Goal: Task Accomplishment & Management: Use online tool/utility

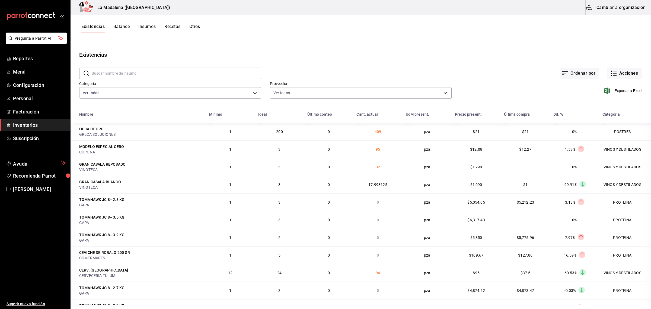
click at [32, 125] on span "Inventarios" at bounding box center [39, 124] width 53 height 7
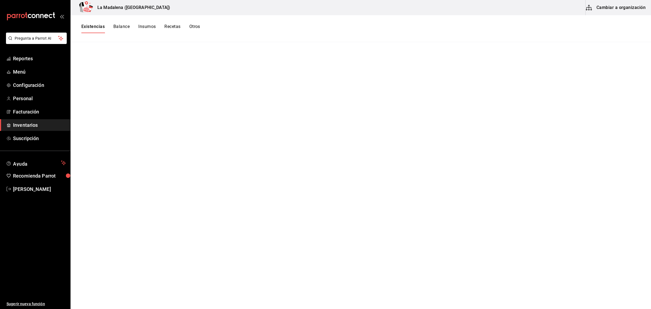
click at [91, 25] on button "Existencias" at bounding box center [92, 28] width 23 height 9
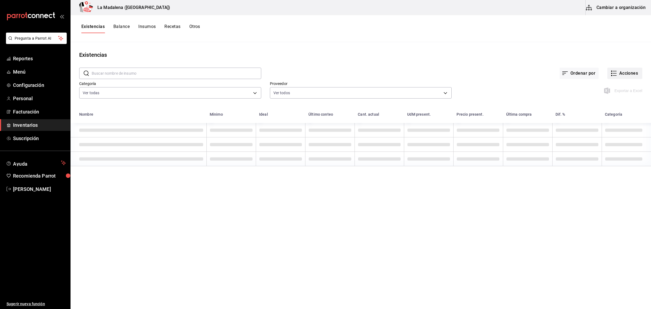
click at [613, 73] on button "Acciones" at bounding box center [624, 73] width 35 height 11
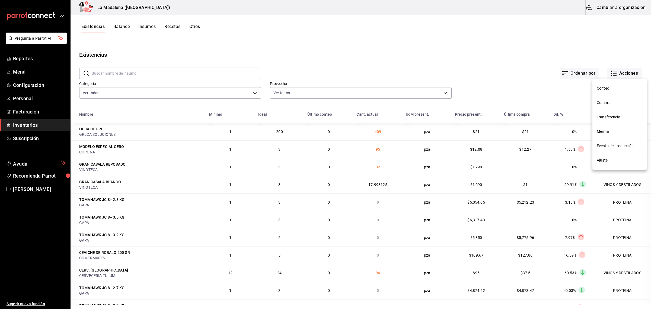
click at [611, 106] on li "Compra" at bounding box center [619, 102] width 54 height 14
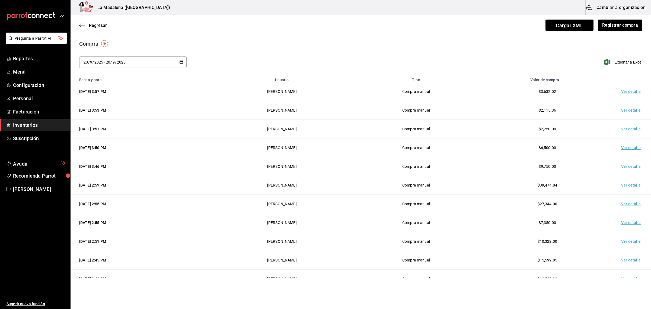
click at [179, 62] on icon "button" at bounding box center [181, 62] width 4 height 4
click at [102, 169] on li "Rango de fechas" at bounding box center [104, 165] width 51 height 12
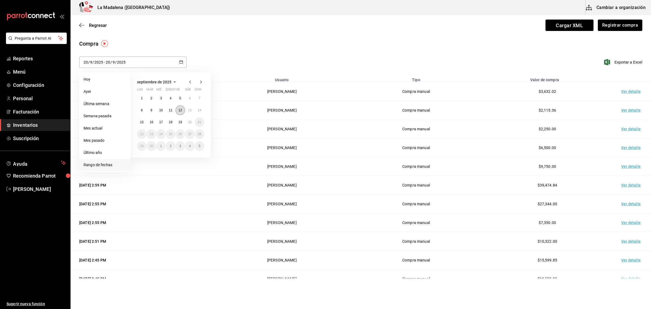
click at [182, 110] on button "12" at bounding box center [179, 110] width 9 height 10
click at [144, 109] on button "8" at bounding box center [141, 110] width 9 height 10
type input "[DATE]"
type input "8"
type input "[DATE]"
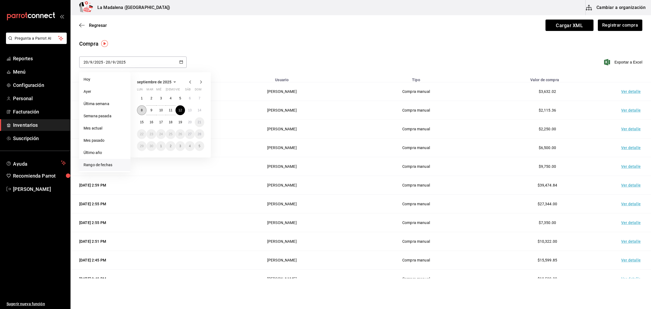
type input "12"
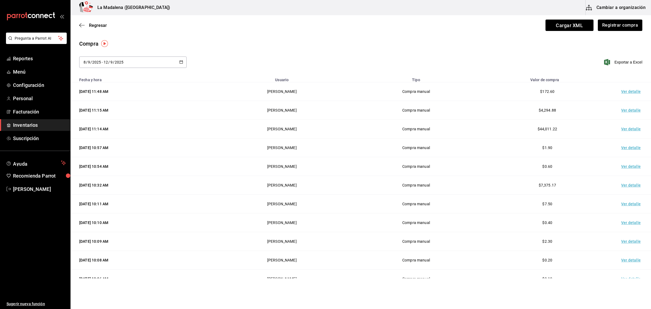
click at [169, 65] on div "[DATE] [DATE] - [DATE] [DATE]" at bounding box center [132, 61] width 107 height 11
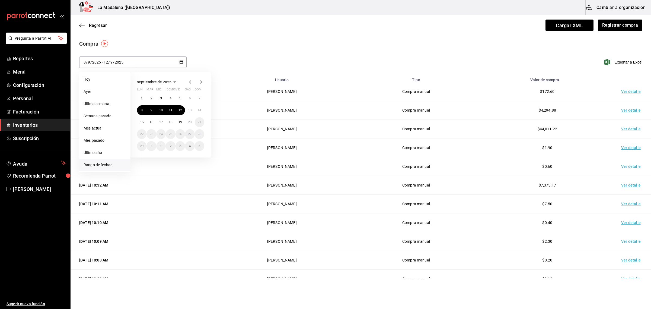
click at [180, 62] on \(Stroke\) "button" at bounding box center [181, 61] width 3 height 3
click at [141, 111] on abbr "8" at bounding box center [142, 110] width 2 height 4
click at [151, 123] on abbr "16" at bounding box center [151, 122] width 4 height 4
type input "[DATE]"
type input "16"
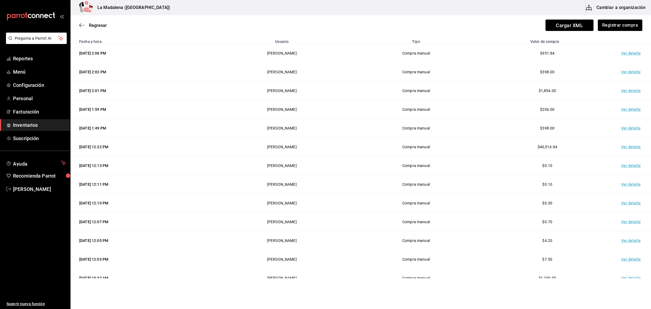
scroll to position [136, 0]
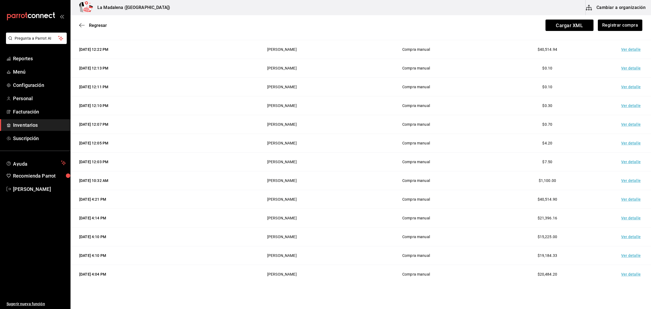
click at [624, 182] on td "Ver detalle" at bounding box center [632, 180] width 38 height 19
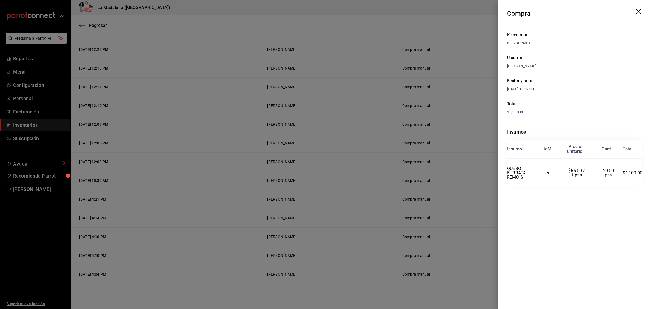
click at [638, 11] on icon "drag" at bounding box center [639, 12] width 7 height 7
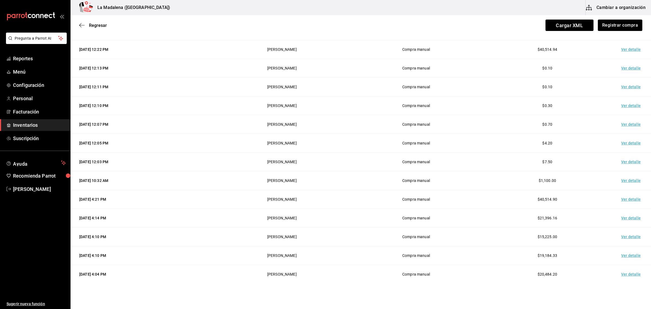
click at [628, 220] on td "Ver detalle" at bounding box center [632, 218] width 38 height 19
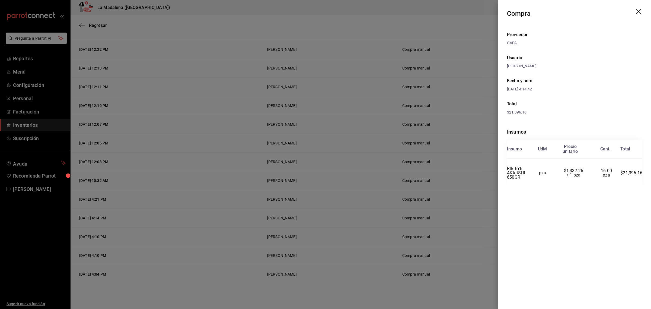
click at [637, 12] on icon "drag" at bounding box center [639, 12] width 7 height 7
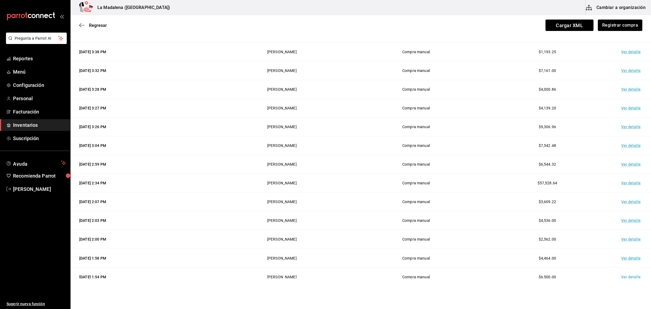
scroll to position [441, 0]
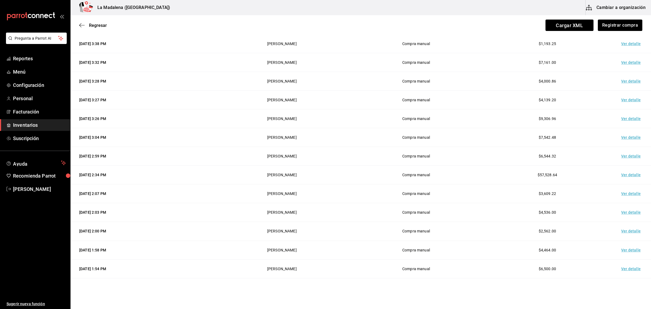
click at [621, 176] on td "Ver detalle" at bounding box center [632, 174] width 38 height 19
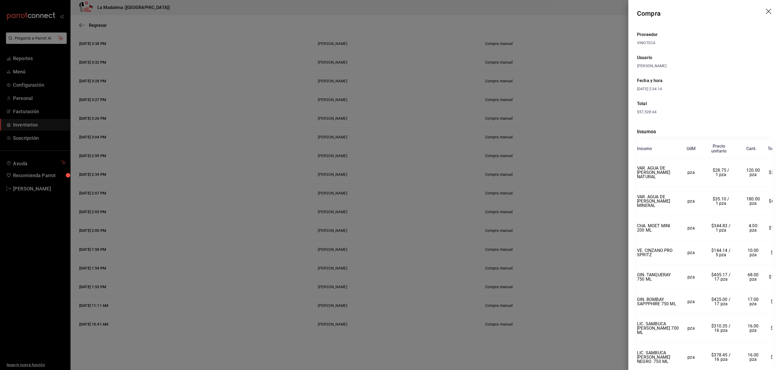
scroll to position [441, 0]
click at [651, 84] on div "Fecha y hora [DATE] 2:34:14" at bounding box center [671, 84] width 68 height 23
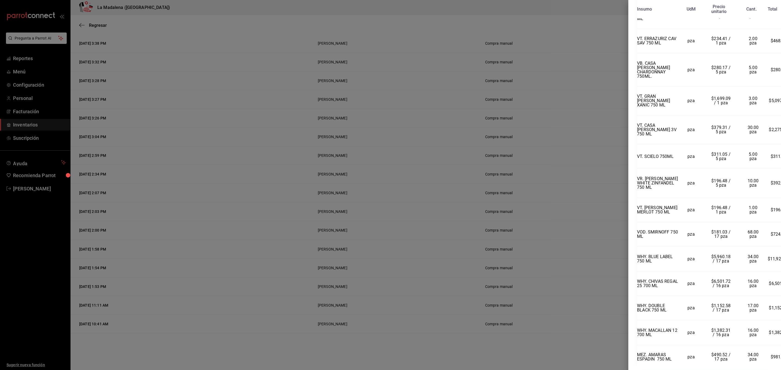
scroll to position [725, 0]
